Goal: Information Seeking & Learning: Learn about a topic

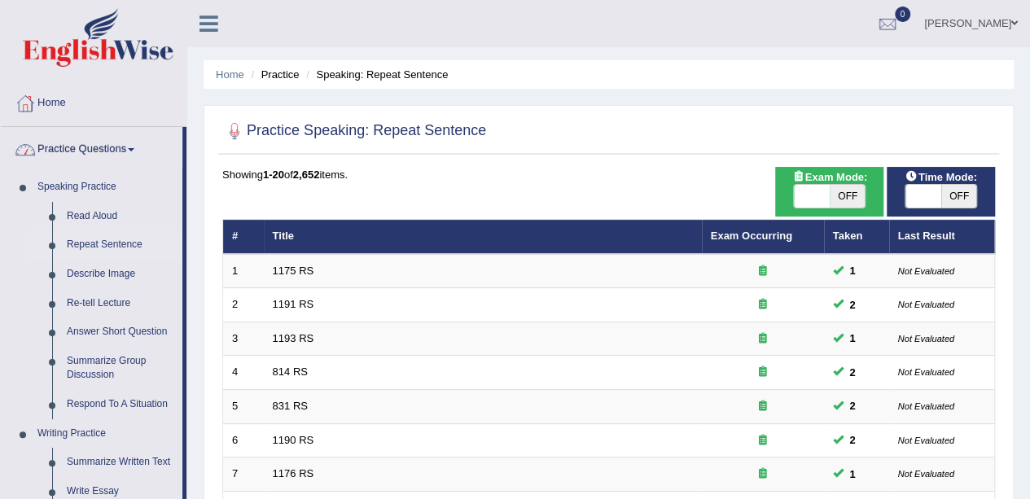
click at [123, 210] on link "Read Aloud" at bounding box center [120, 216] width 123 height 29
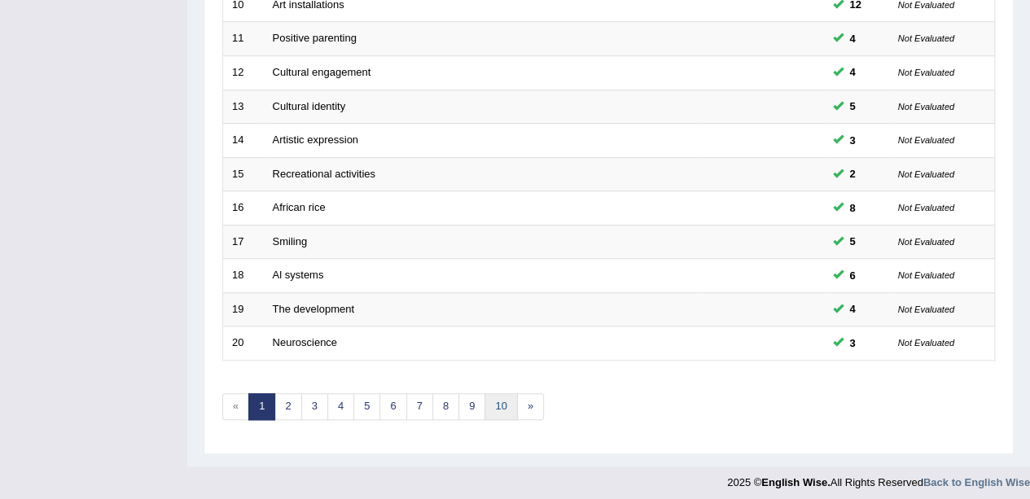
click at [510, 403] on link "10" at bounding box center [501, 406] width 33 height 27
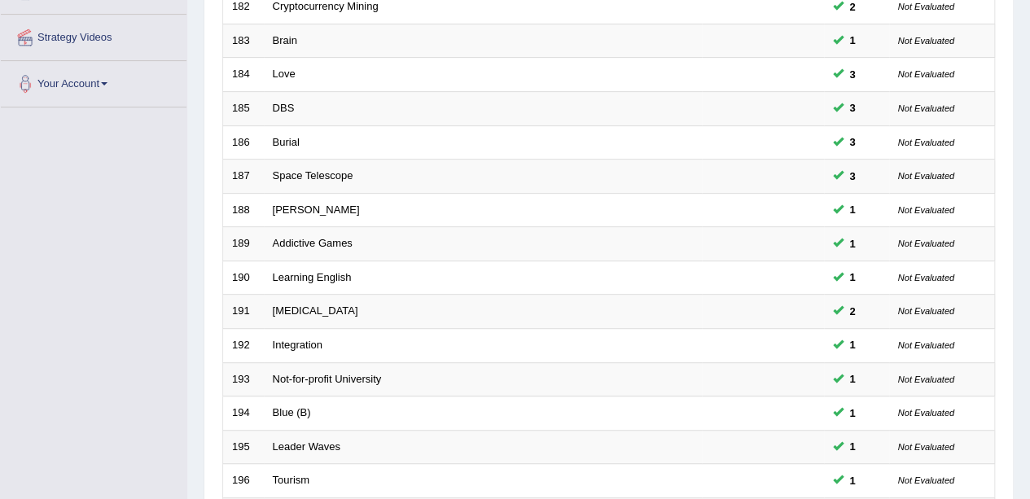
scroll to position [571, 0]
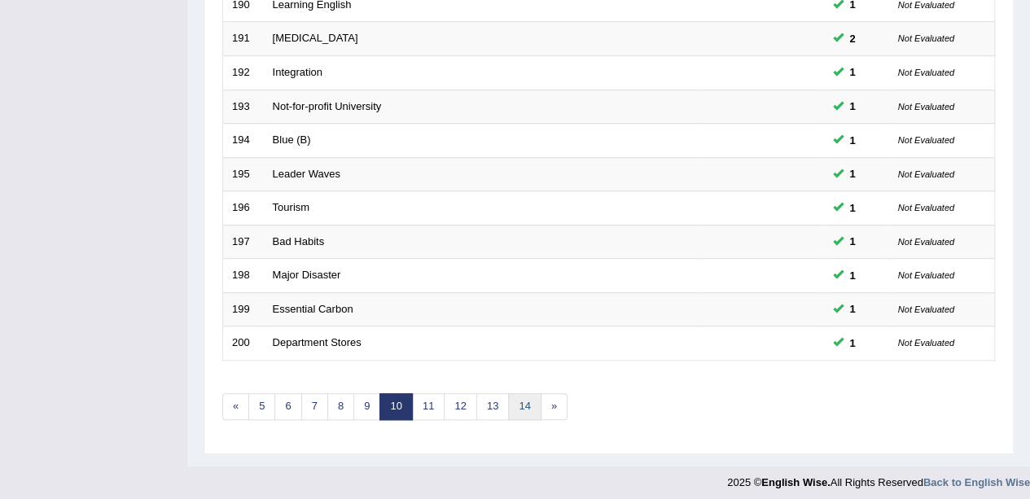
click at [515, 403] on link "14" at bounding box center [524, 406] width 33 height 27
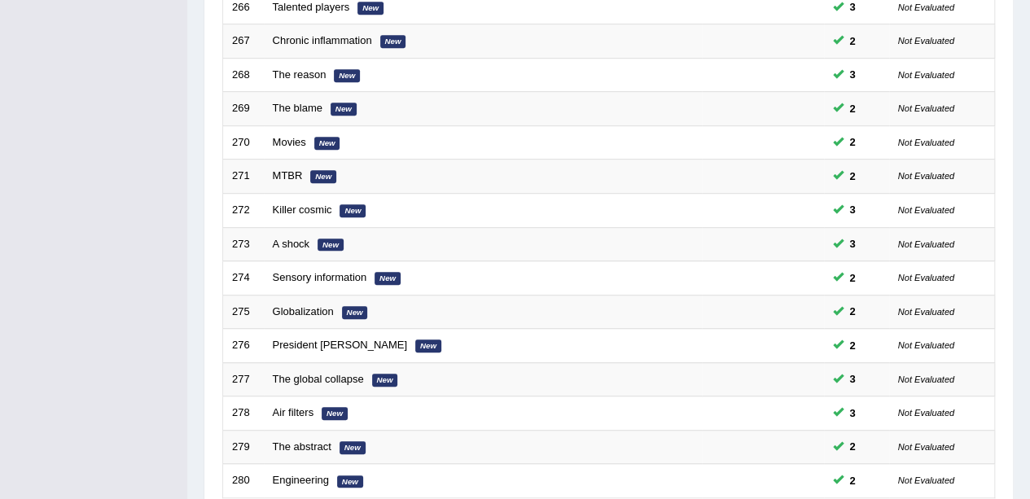
scroll to position [571, 0]
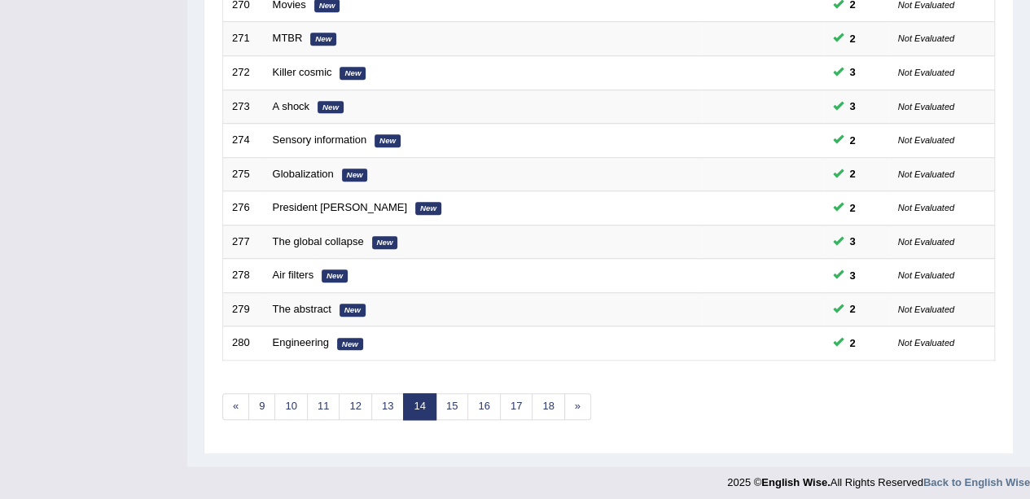
click at [540, 401] on link "18" at bounding box center [548, 406] width 33 height 27
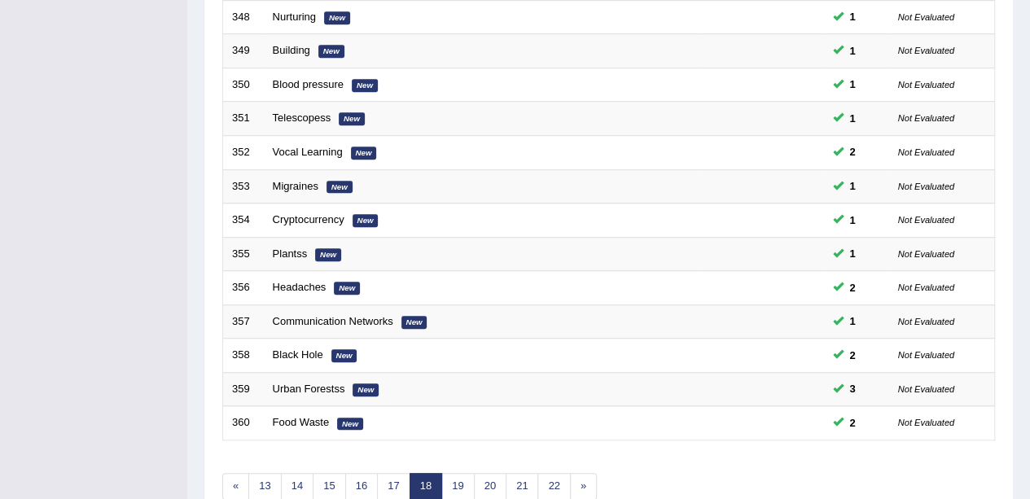
scroll to position [571, 0]
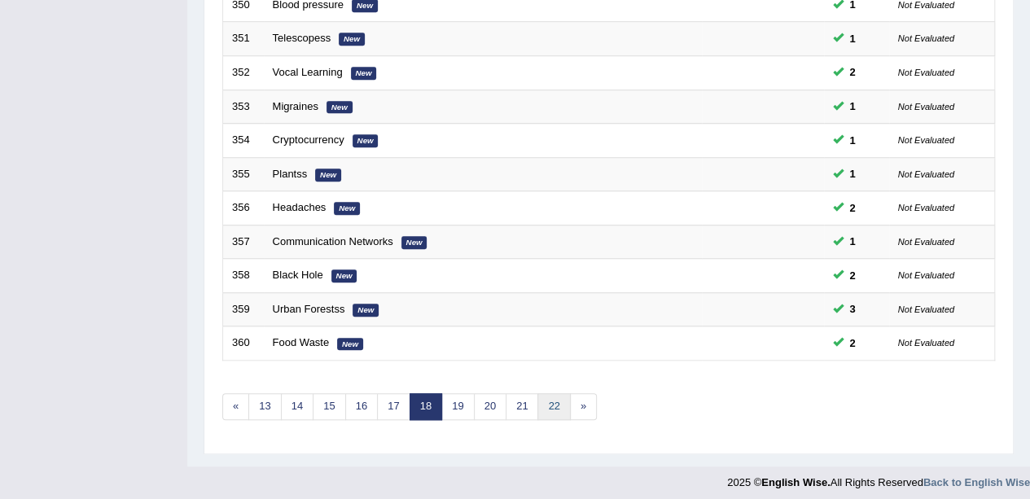
click at [547, 409] on link "22" at bounding box center [554, 406] width 33 height 27
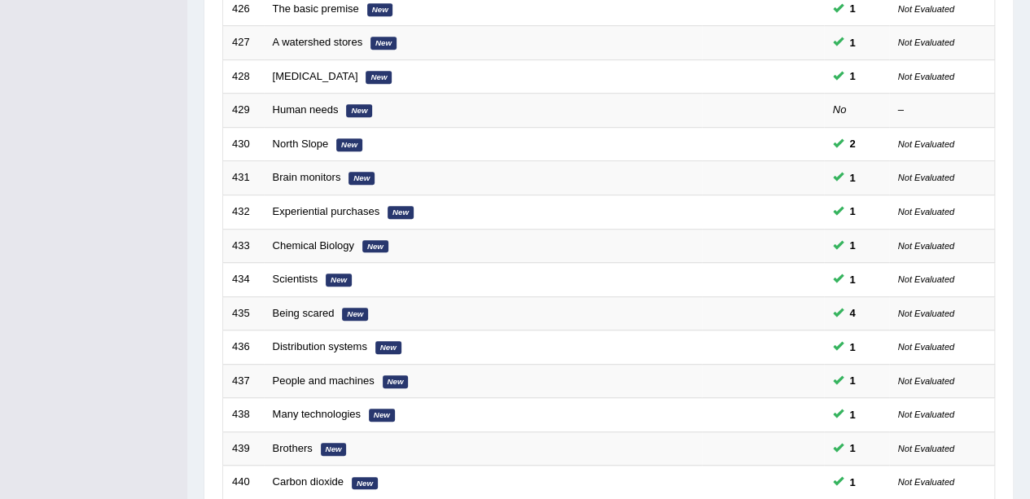
scroll to position [571, 0]
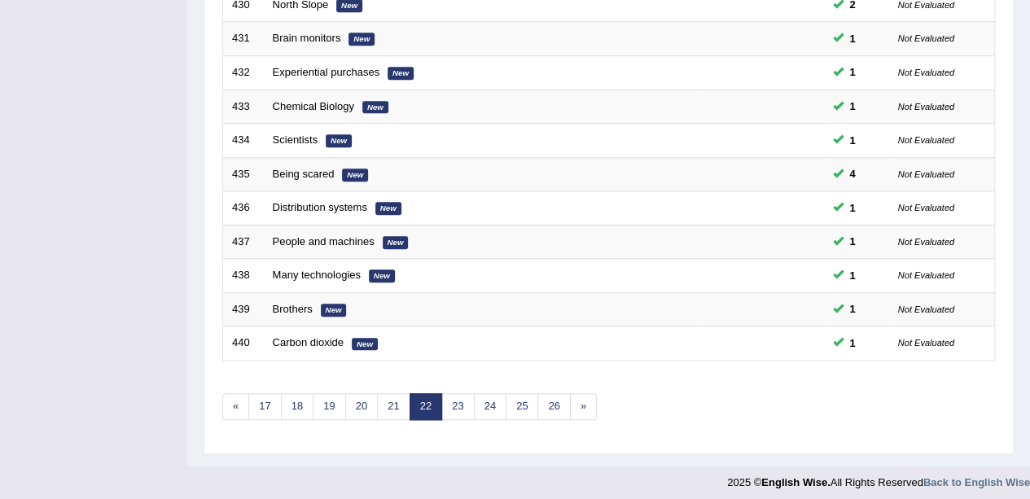
click at [551, 396] on link "26" at bounding box center [554, 406] width 33 height 27
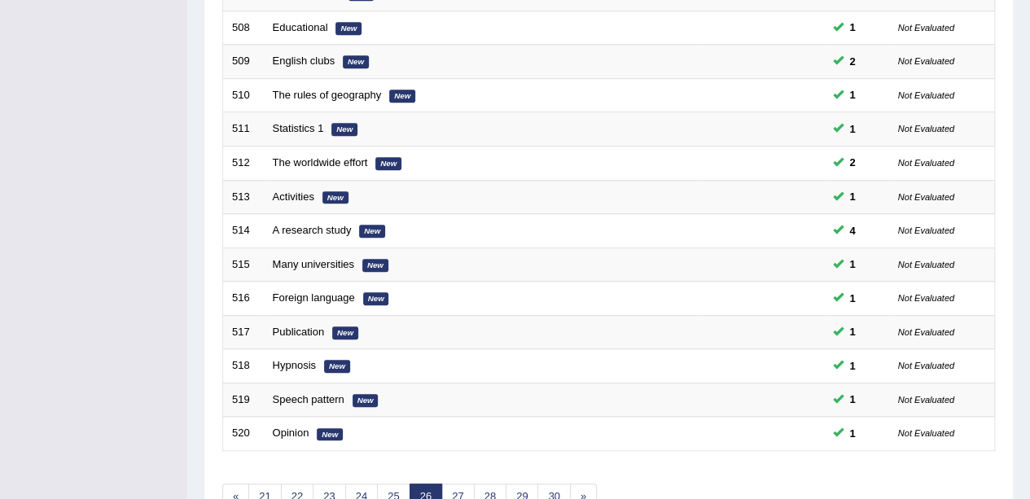
scroll to position [571, 0]
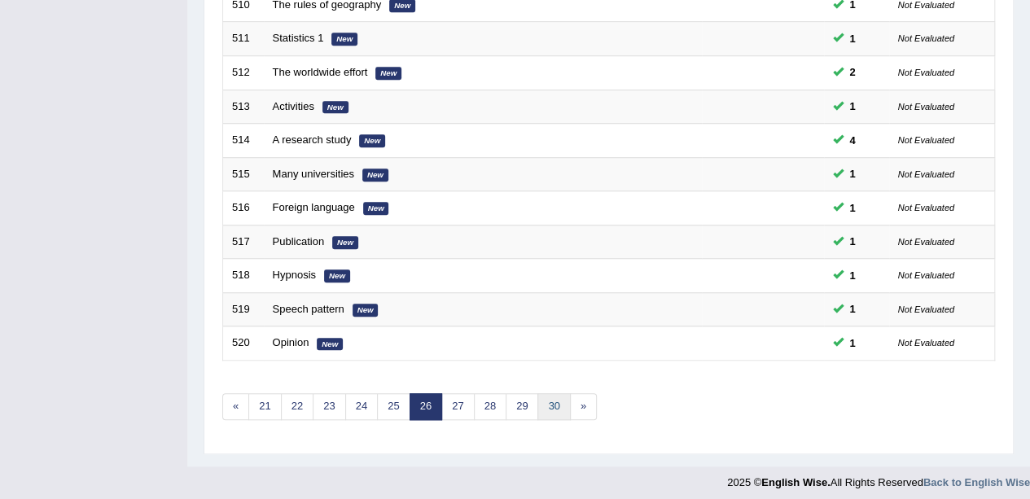
click at [538, 394] on link "30" at bounding box center [554, 406] width 33 height 27
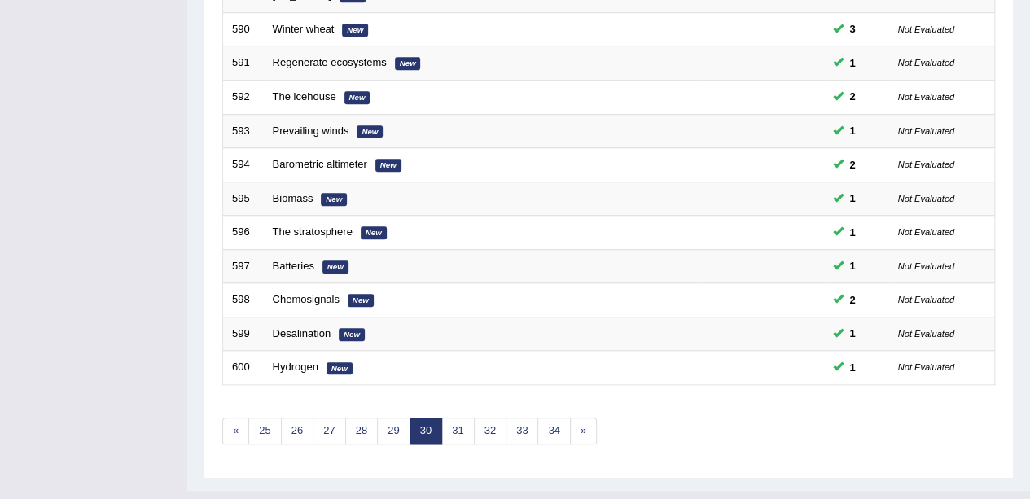
scroll to position [571, 0]
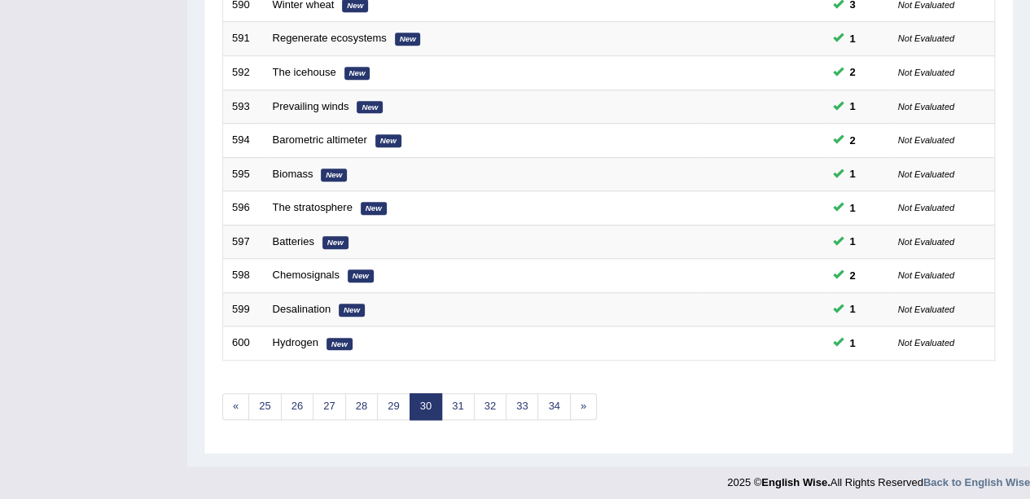
click at [555, 406] on link "34" at bounding box center [554, 406] width 33 height 27
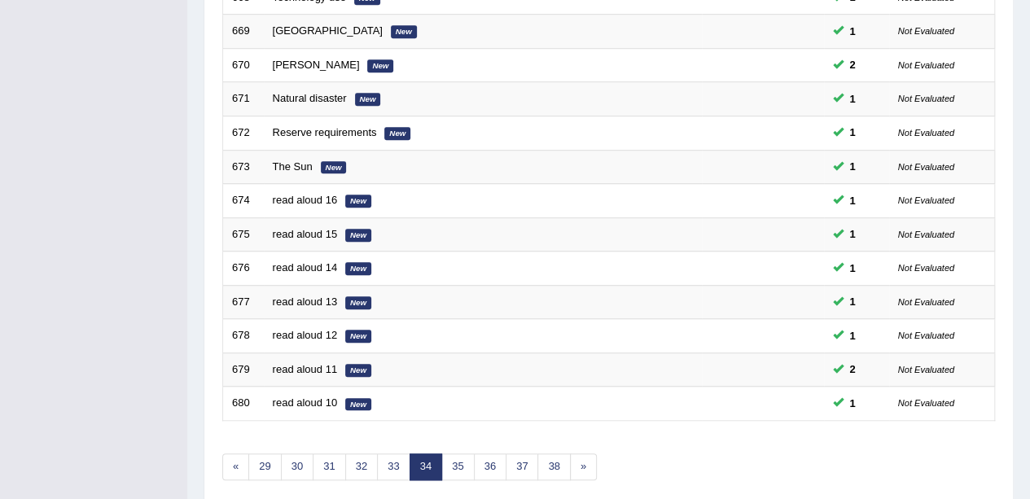
scroll to position [571, 0]
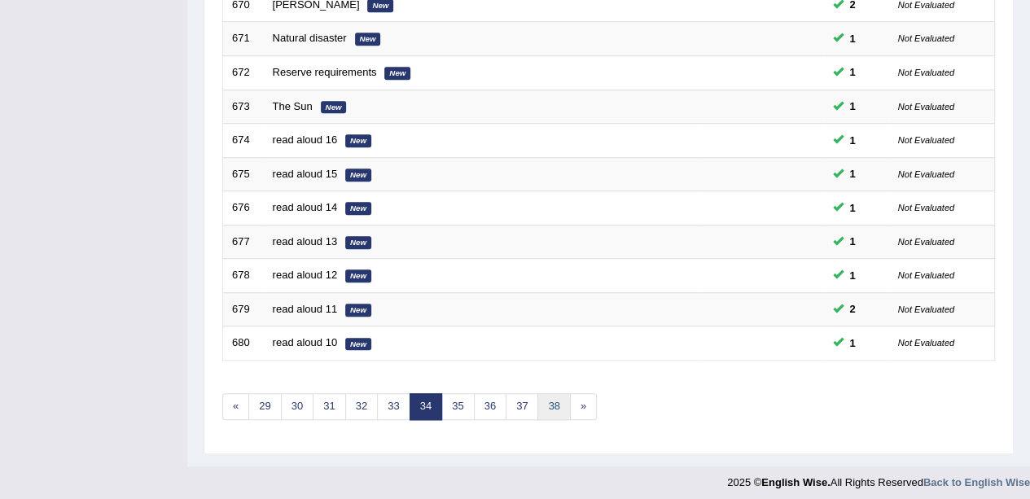
click at [542, 409] on link "38" at bounding box center [554, 406] width 33 height 27
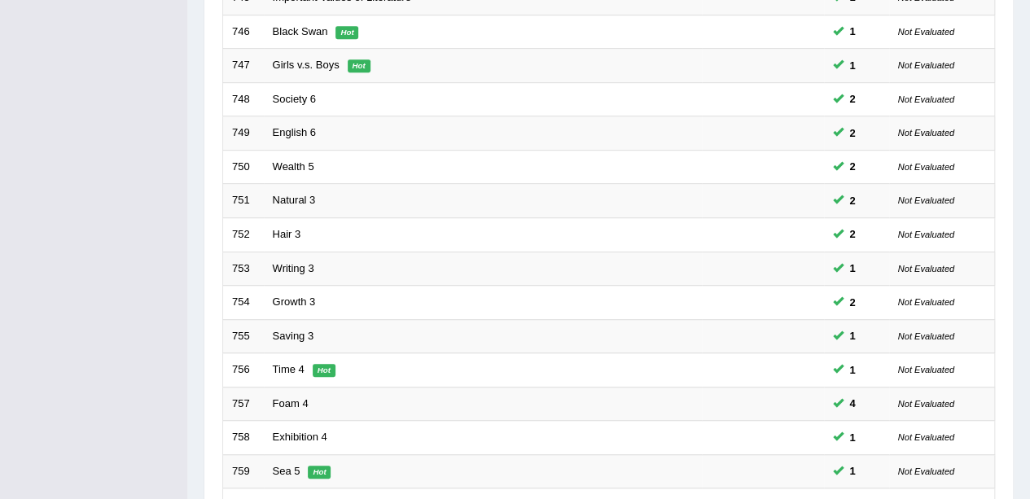
scroll to position [571, 0]
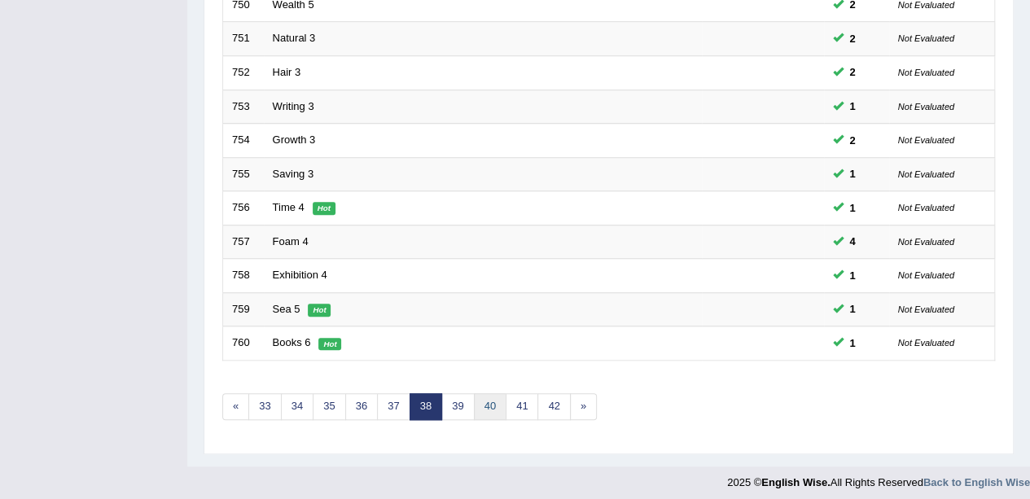
click at [482, 393] on link "40" at bounding box center [490, 406] width 33 height 27
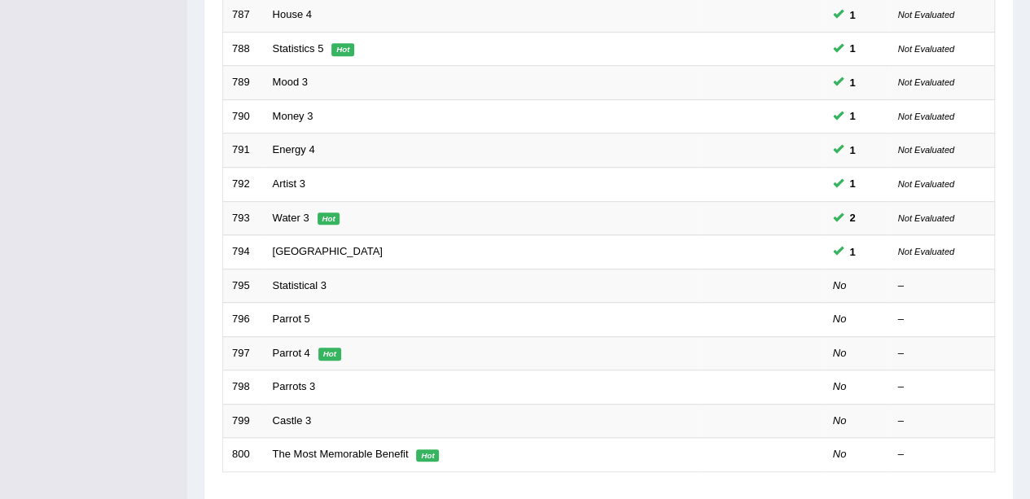
scroll to position [467, 0]
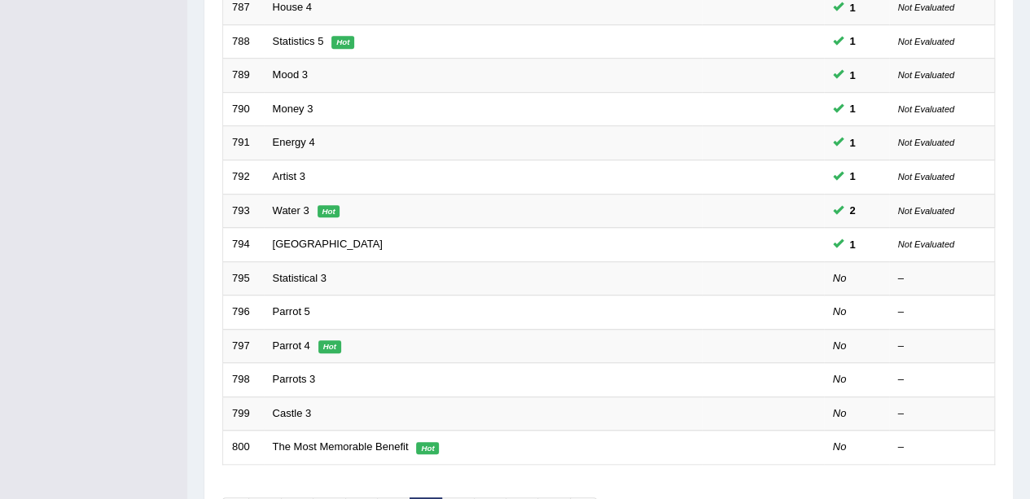
click at [323, 274] on link "Statistical 3" at bounding box center [300, 278] width 54 height 12
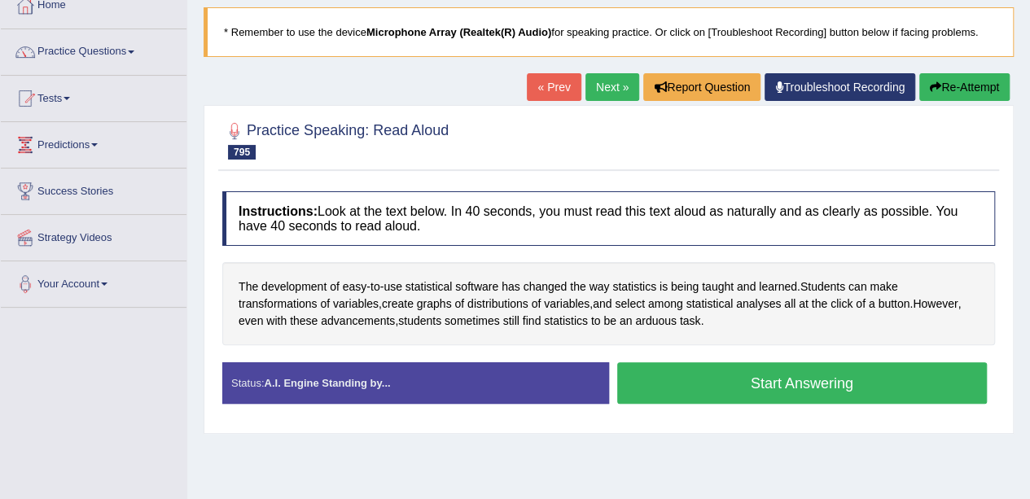
scroll to position [103, 0]
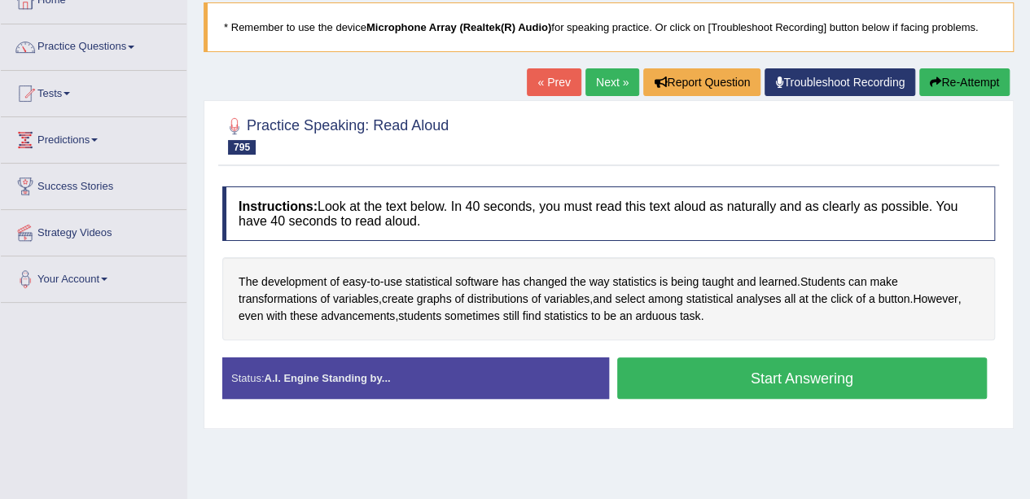
click at [867, 368] on button "Start Answering" at bounding box center [802, 379] width 371 height 42
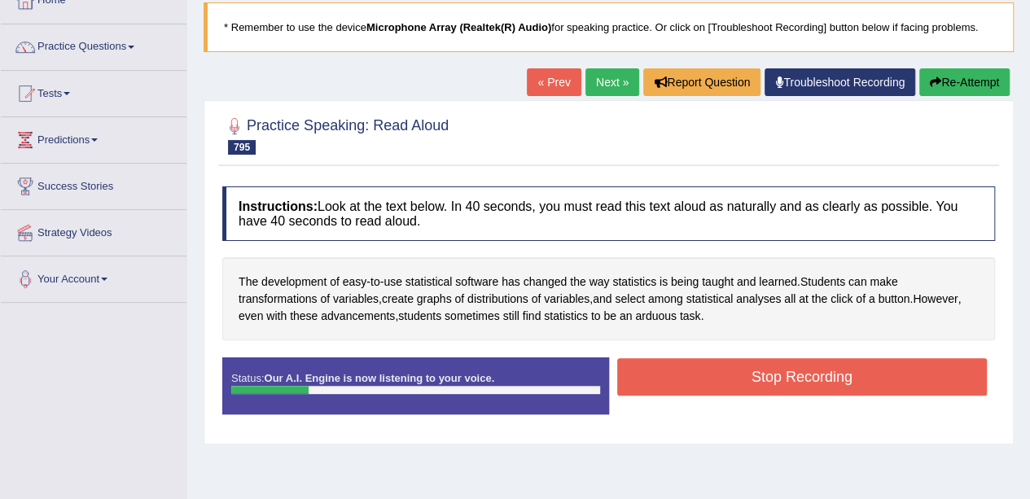
scroll to position [103, 0]
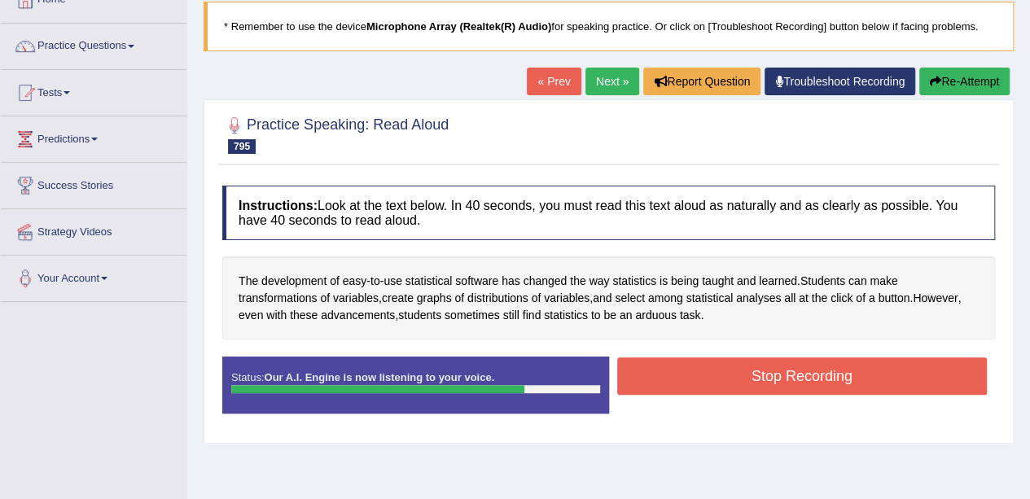
click at [793, 373] on button "Stop Recording" at bounding box center [802, 376] width 371 height 37
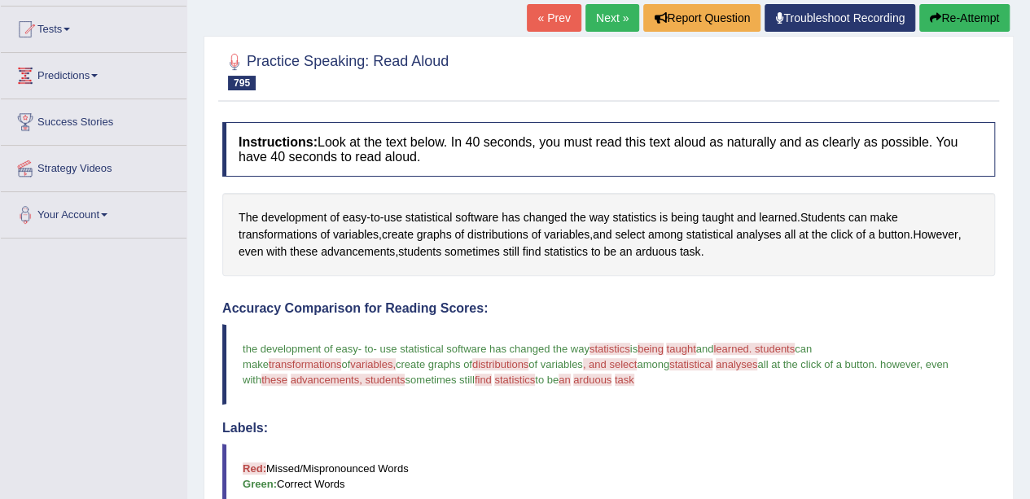
scroll to position [166, 0]
click at [614, 20] on link "Next »" at bounding box center [613, 19] width 54 height 28
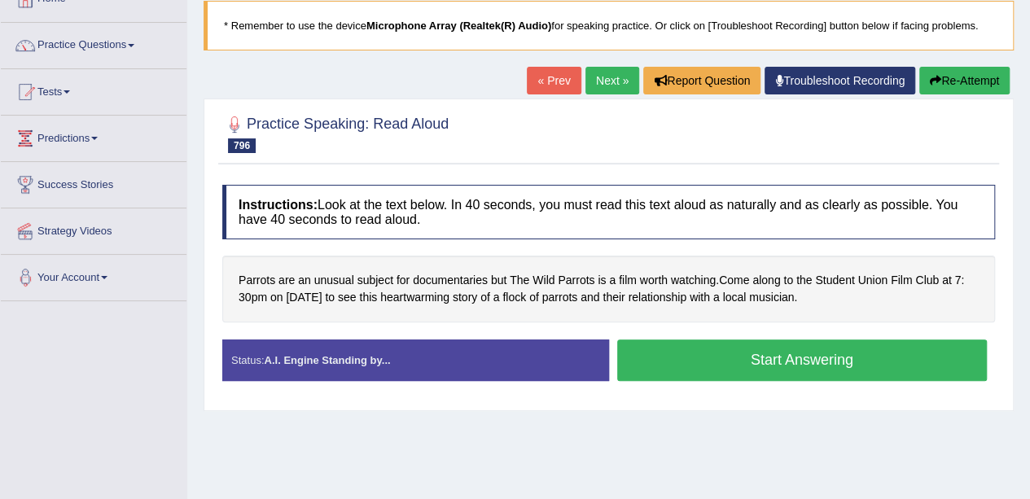
scroll to position [114, 0]
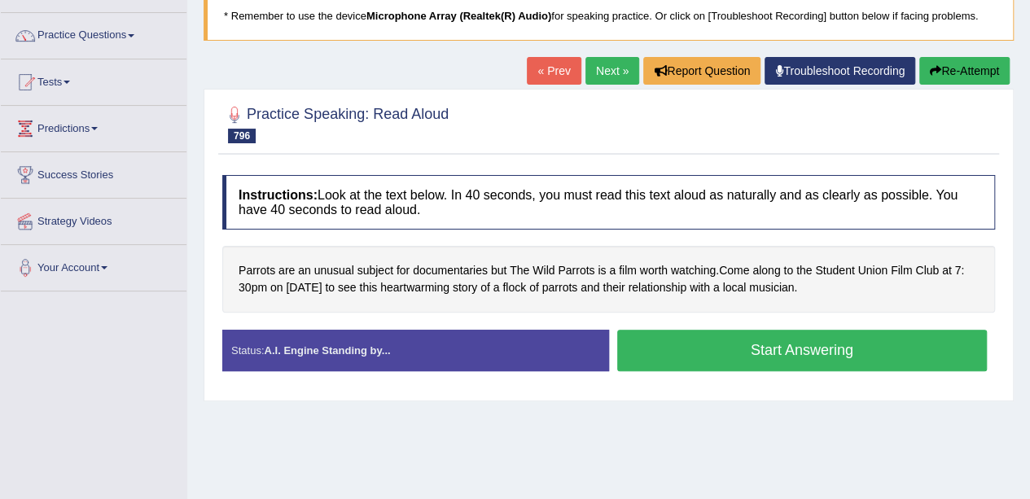
click at [761, 345] on button "Start Answering" at bounding box center [802, 351] width 371 height 42
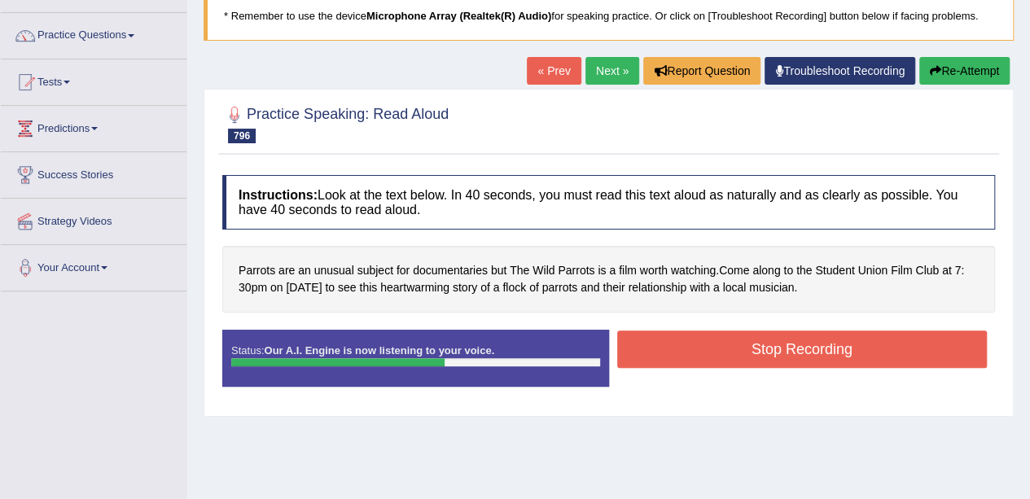
click at [865, 344] on button "Stop Recording" at bounding box center [802, 349] width 371 height 37
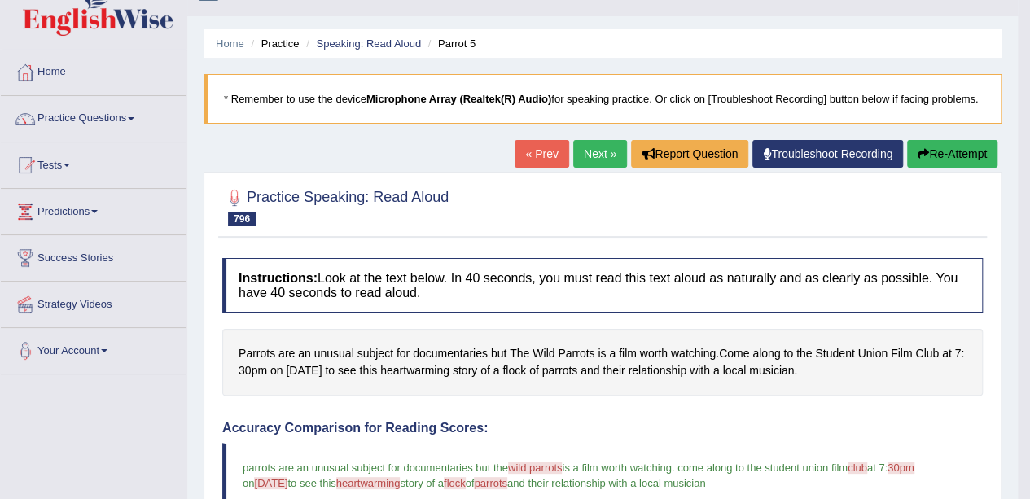
scroll to position [0, 0]
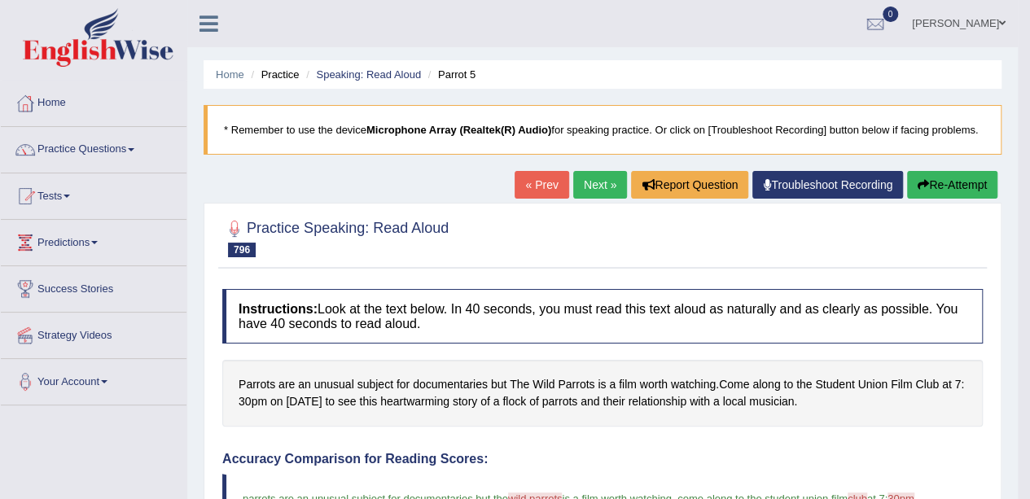
click at [600, 173] on link "Next »" at bounding box center [600, 185] width 54 height 28
